Goal: Task Accomplishment & Management: Manage account settings

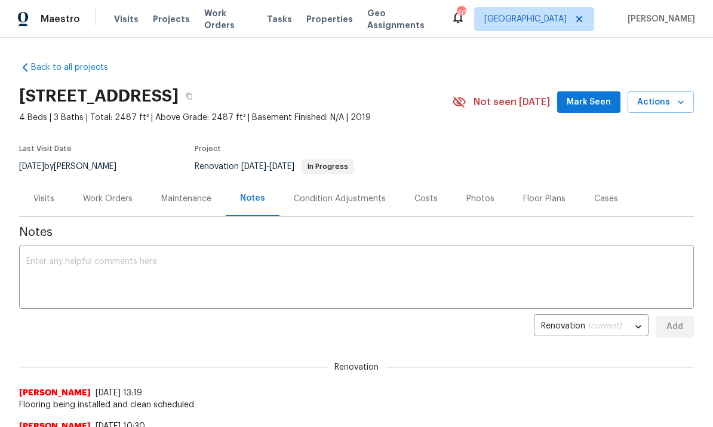
scroll to position [-49, 0]
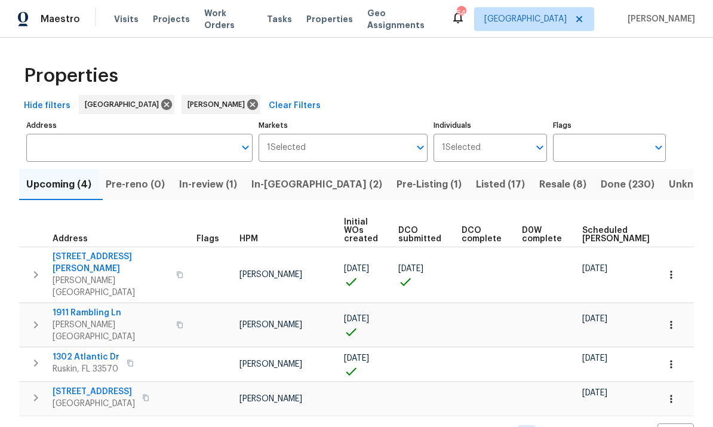
click at [101, 256] on span "[STREET_ADDRESS][PERSON_NAME]" at bounding box center [111, 263] width 116 height 24
click at [94, 261] on span "[STREET_ADDRESS][PERSON_NAME]" at bounding box center [111, 263] width 116 height 24
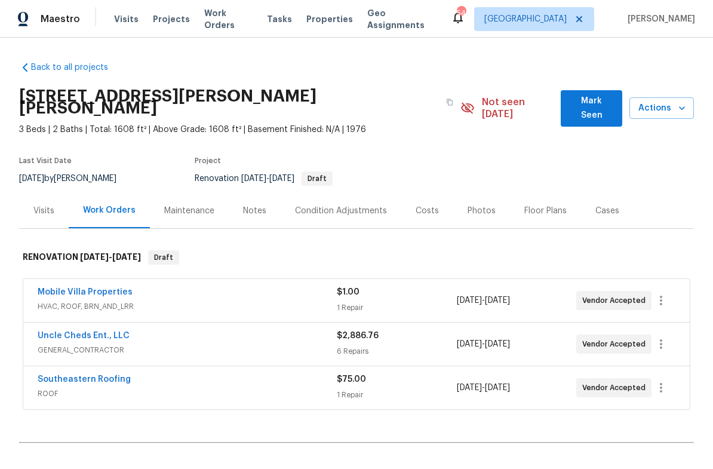
click at [115, 375] on link "Southeastern Roofing" at bounding box center [84, 379] width 93 height 8
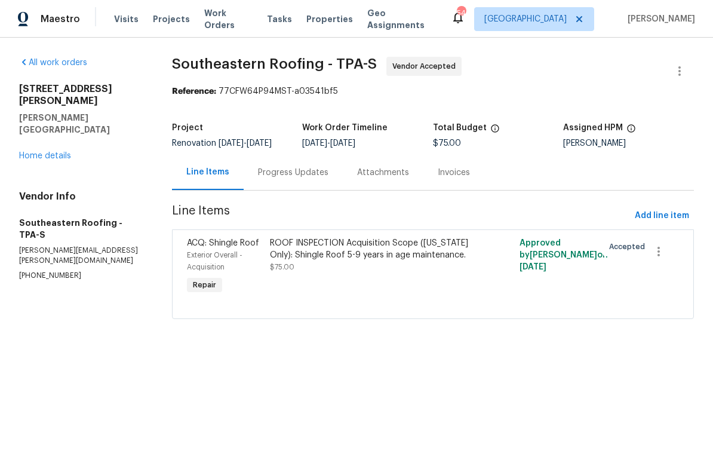
click at [295, 187] on div "Progress Updates" at bounding box center [293, 172] width 99 height 35
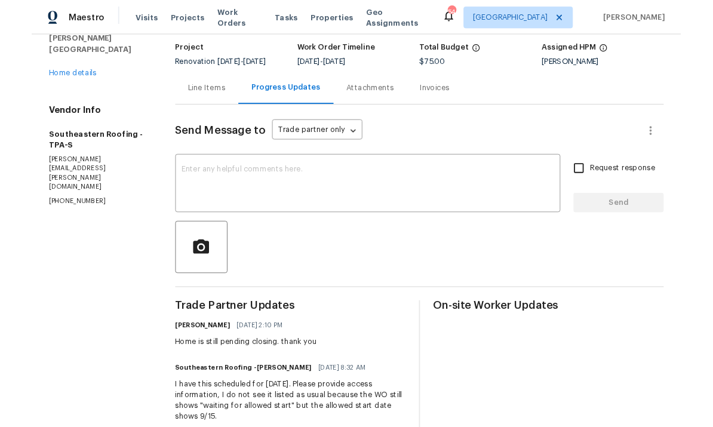
scroll to position [75, 0]
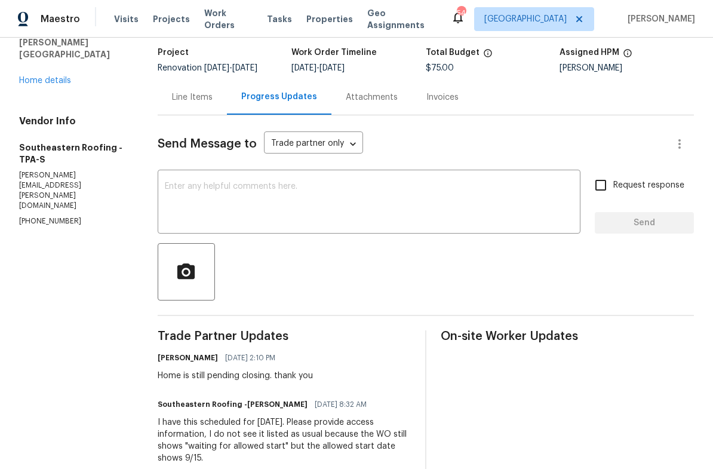
click at [322, 192] on textarea at bounding box center [369, 203] width 408 height 42
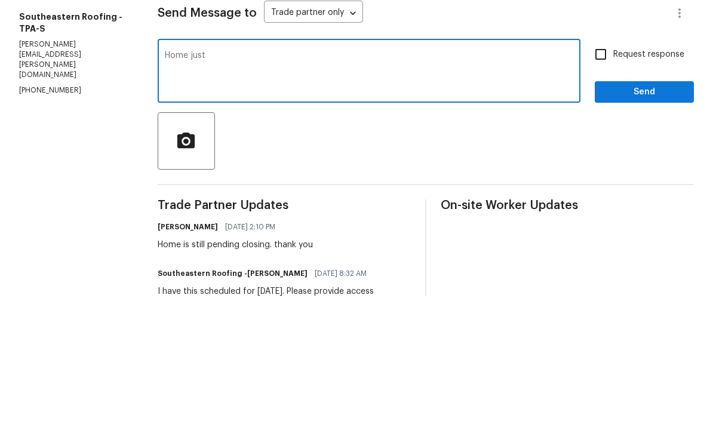
type textarea "Home"
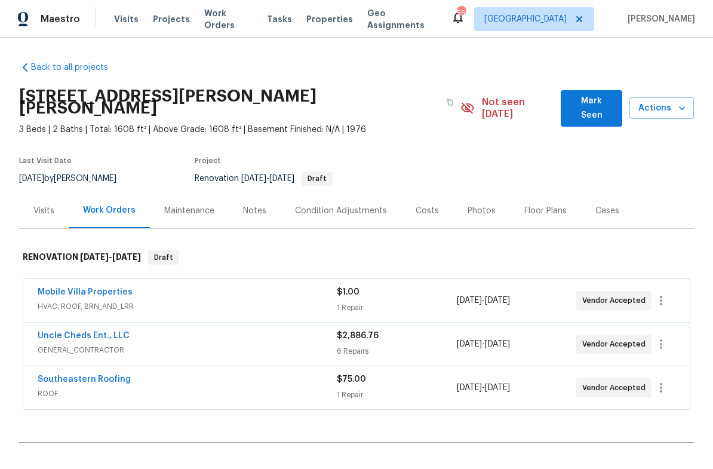
click at [679, 106] on icon "button" at bounding box center [682, 108] width 6 height 4
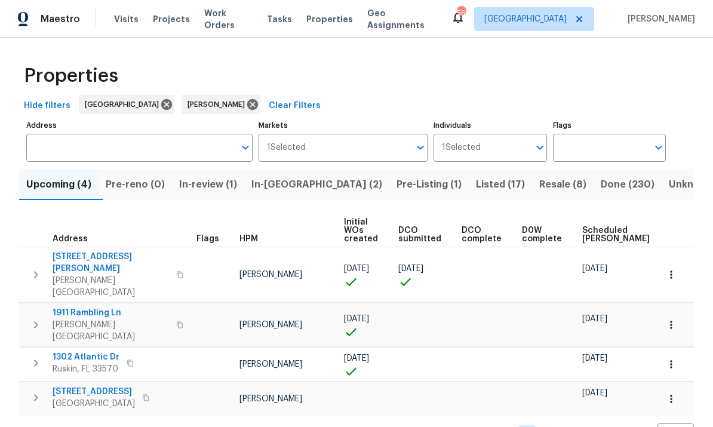
click at [669, 269] on icon "button" at bounding box center [671, 275] width 12 height 12
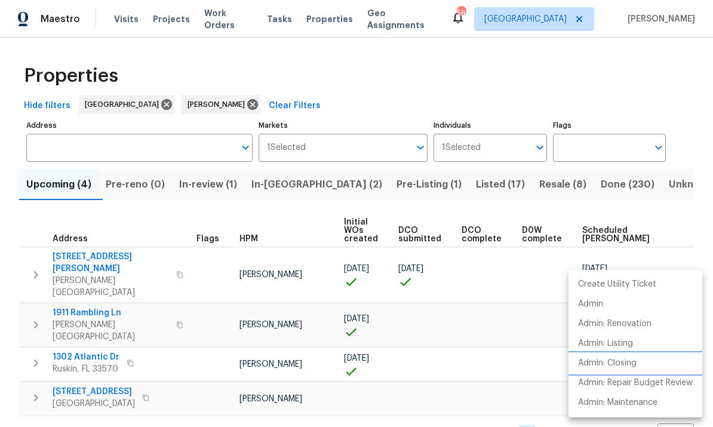
click at [635, 366] on p "Admin: Closing" at bounding box center [607, 363] width 59 height 13
click at [643, 368] on li "Admin: Closing" at bounding box center [635, 363] width 134 height 20
